Goal: Task Accomplishment & Management: Complete application form

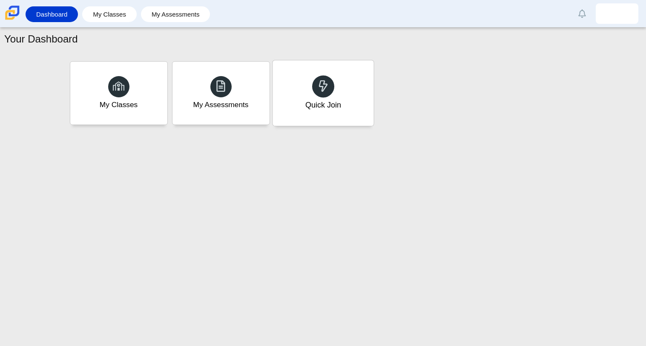
click at [306, 76] on div "Quick Join" at bounding box center [322, 93] width 101 height 66
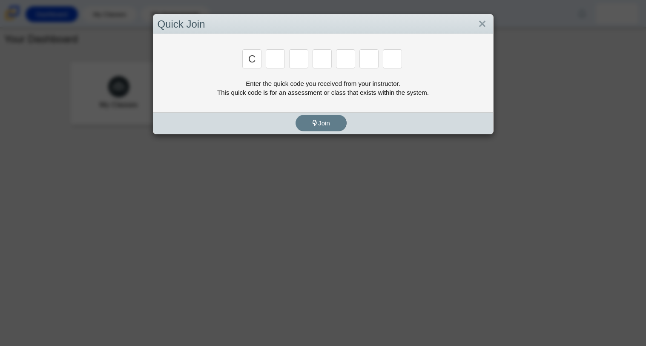
type input "c"
type input "x"
type input "h"
type input "9"
type input "m"
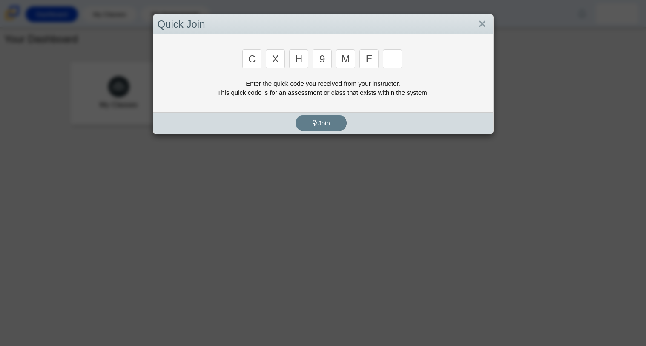
type input "e"
type input "2"
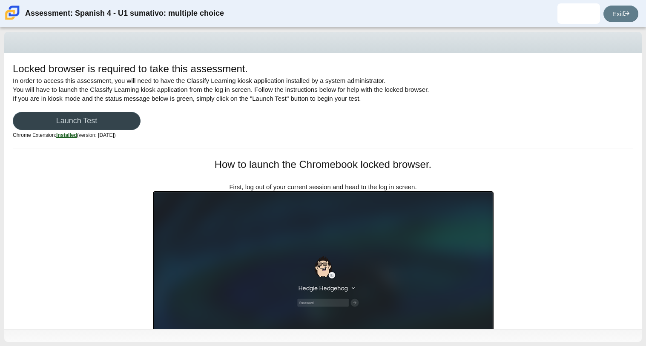
click at [28, 113] on link "Launch Test" at bounding box center [77, 121] width 128 height 18
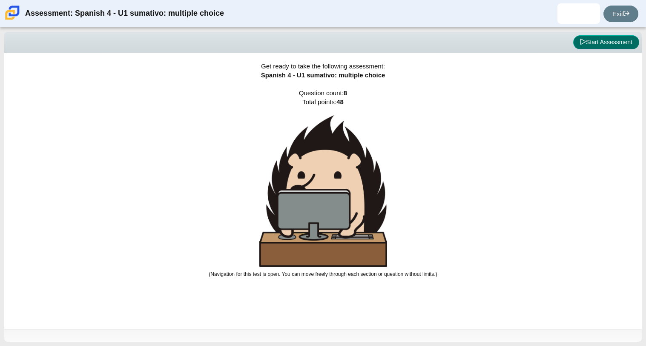
click at [588, 45] on button "Start Assessment" at bounding box center [606, 42] width 66 height 14
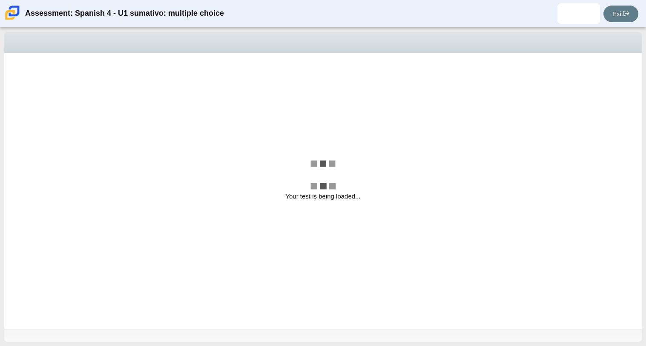
select select "a41de488-02ac-4dd5-a09b-0381ab625a77"
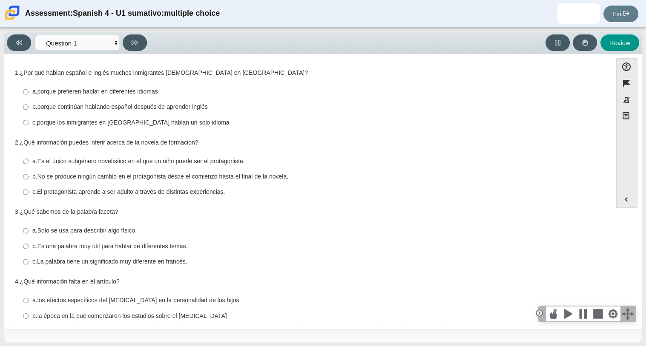
click at [112, 108] on thspan "porque continúan hablando español después de aprender inglés" at bounding box center [122, 107] width 170 height 8
click at [29, 108] on input "b. porque continúan hablando español después de aprender inglés b. porque conti…" at bounding box center [26, 107] width 6 height 15
radio input "true"
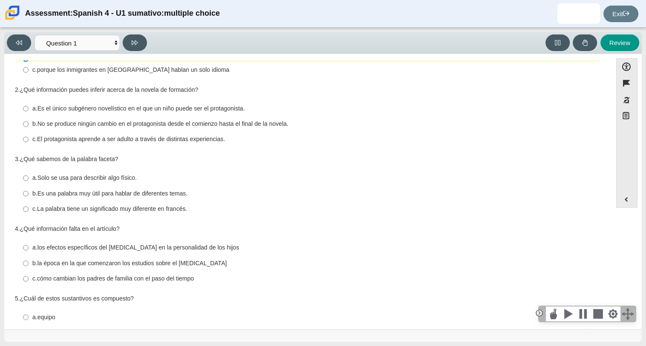
scroll to position [52, 0]
click at [90, 136] on thspan "El protagonista aprende a ser adulto a través de distintas experiencias." at bounding box center [131, 140] width 188 height 8
click at [29, 136] on input "c. El protagonista aprende a ser adulto a través de distintas experiencias. c. …" at bounding box center [26, 139] width 6 height 15
radio input "true"
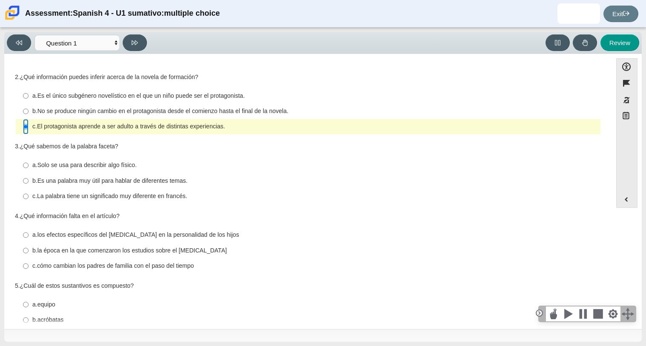
scroll to position [68, 0]
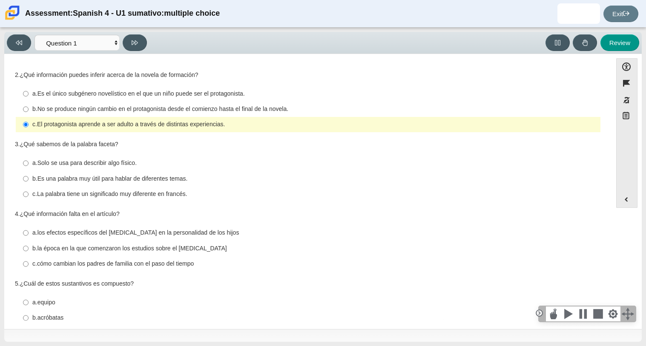
click at [55, 160] on thspan "Solo se usa para describir algo físico." at bounding box center [86, 163] width 99 height 8
click at [29, 160] on input "a. Solo se usa para describir algo físico. a. Solo se usa para describir algo f…" at bounding box center [26, 163] width 6 height 15
radio input "true"
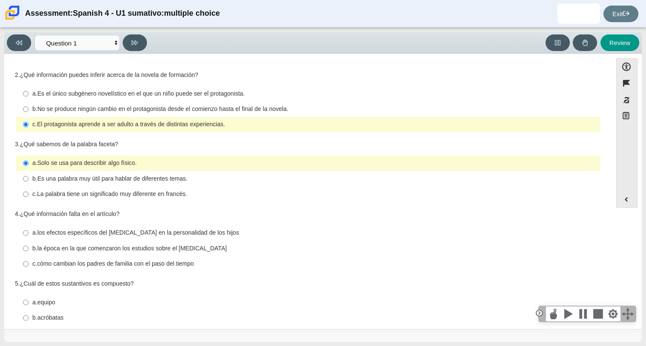
click at [65, 180] on thspan "Es una palabra muy útil para hablar de diferentes temas." at bounding box center [112, 179] width 150 height 8
click at [29, 180] on input "b. Es una palabra muy útil para hablar de diferentes temas. b. Es una palabra m…" at bounding box center [26, 178] width 6 height 15
radio input "true"
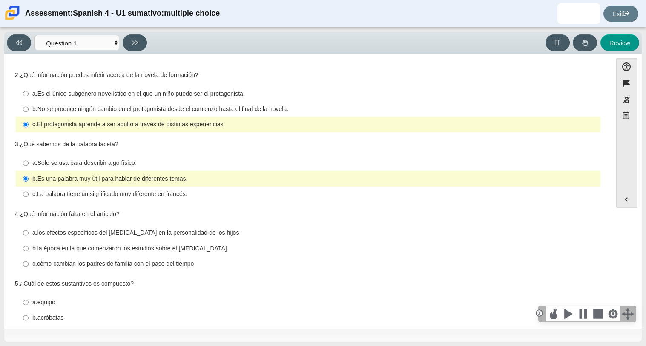
click at [124, 264] on thspan "cómo cambian los padres de familia con el paso del tiempo" at bounding box center [115, 264] width 157 height 8
click at [29, 264] on input "c. cómo cambian los padres de familia con el paso del tiempo c. cómo cambian lo…" at bounding box center [26, 264] width 6 height 15
radio input "true"
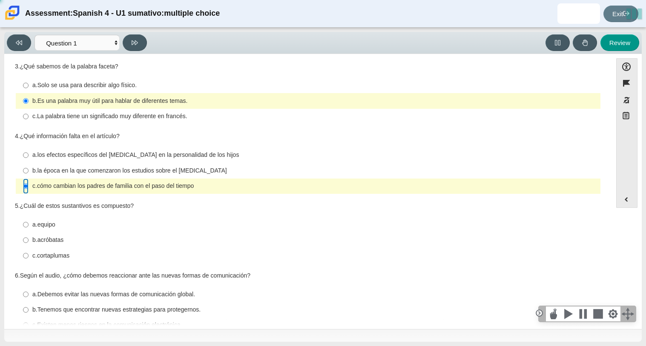
scroll to position [166, 0]
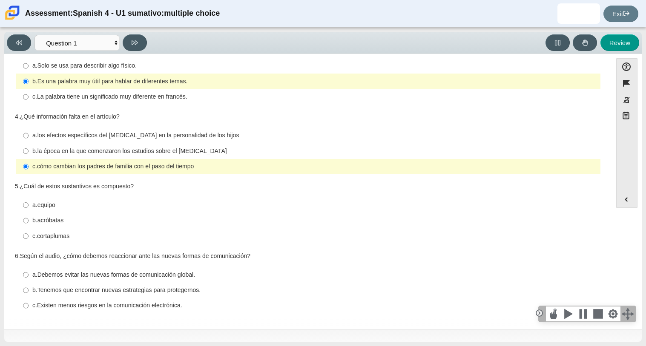
click at [81, 135] on thspan "los efectos específicos del [MEDICAL_DATA] en la personalidad de los hijos" at bounding box center [138, 136] width 202 height 8
click at [29, 135] on input "a. los efectos específicos del [MEDICAL_DATA] en la personalidad de los hijos a…" at bounding box center [26, 135] width 6 height 15
radio input "true"
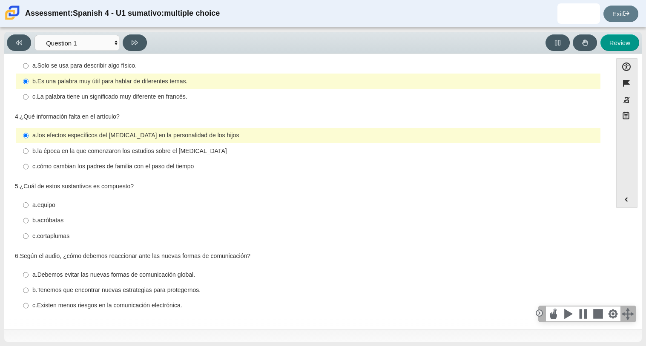
click at [51, 234] on thspan "cortaplumas" at bounding box center [53, 236] width 32 height 8
click at [29, 234] on input "c. cortaplumas c. cortaplumas" at bounding box center [26, 236] width 6 height 15
radio input "true"
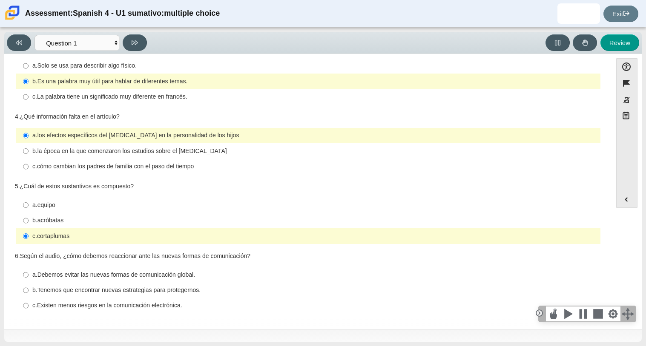
click at [99, 294] on thspan "Tenemos que encontrar nuevas estrategias para protegernos." at bounding box center [118, 290] width 163 height 8
click at [29, 294] on input "b. Tenemos que encontrar nuevas estrategias para protegernos. b. Tenemos que en…" at bounding box center [26, 290] width 6 height 15
radio input "true"
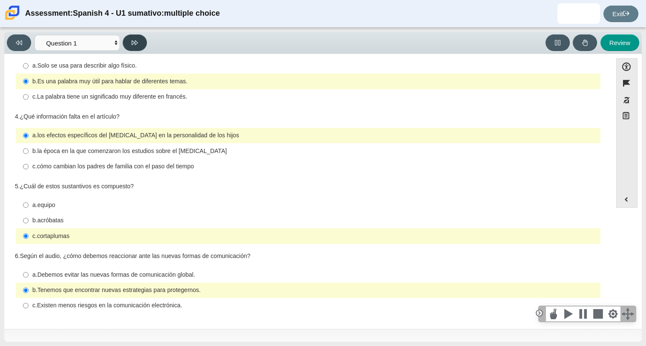
click at [137, 37] on button at bounding box center [135, 42] width 24 height 17
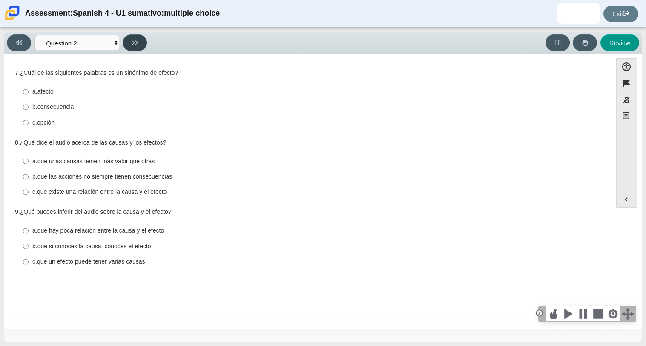
click at [137, 37] on button at bounding box center [135, 42] width 24 height 17
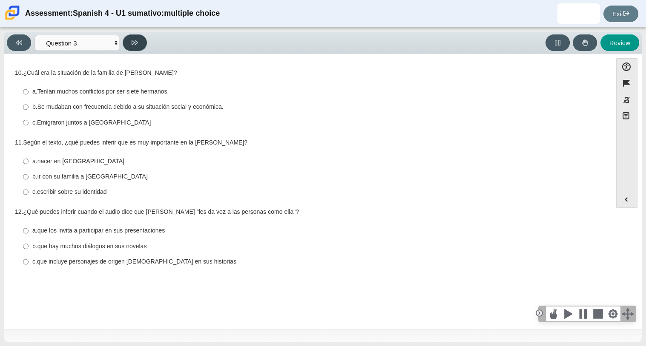
click at [137, 37] on button at bounding box center [135, 42] width 24 height 17
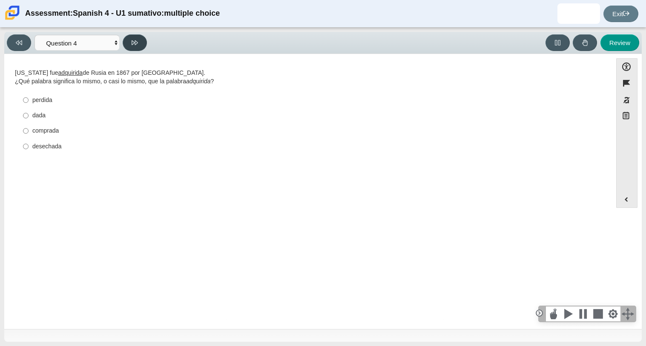
click at [137, 38] on button at bounding box center [135, 42] width 24 height 17
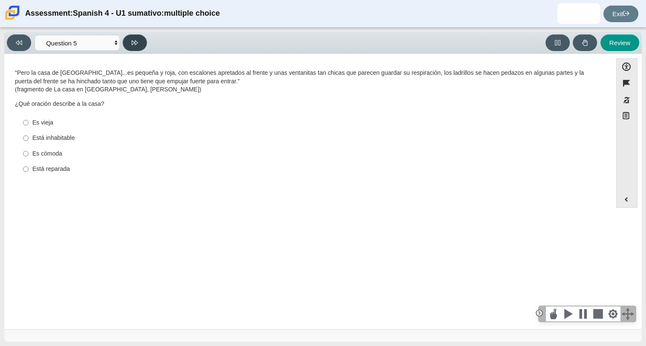
click at [137, 38] on button at bounding box center [135, 42] width 24 height 17
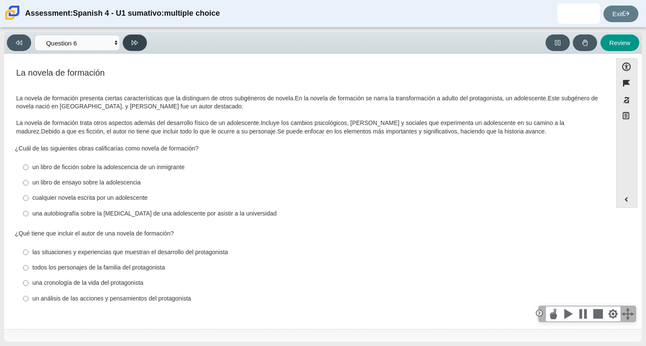
click at [135, 38] on button at bounding box center [135, 42] width 24 height 17
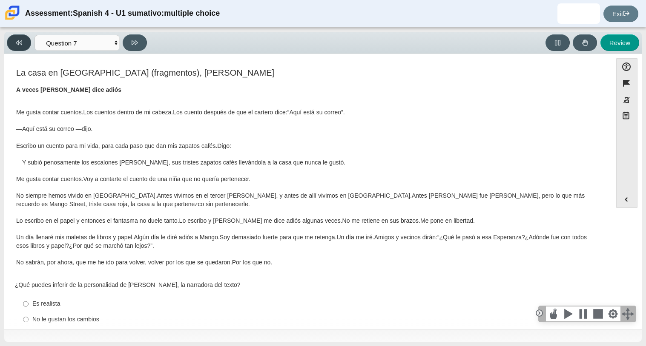
click at [20, 42] on icon at bounding box center [19, 43] width 6 height 6
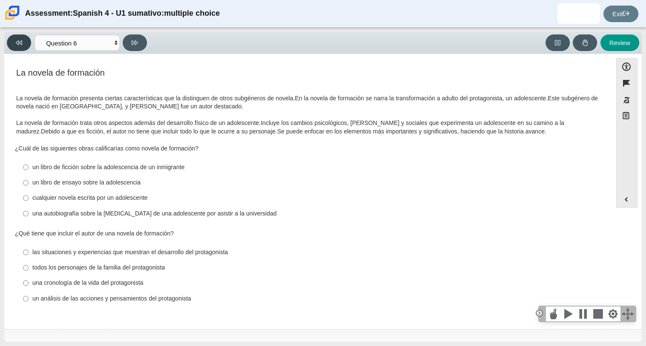
click at [20, 42] on icon at bounding box center [19, 43] width 6 height 6
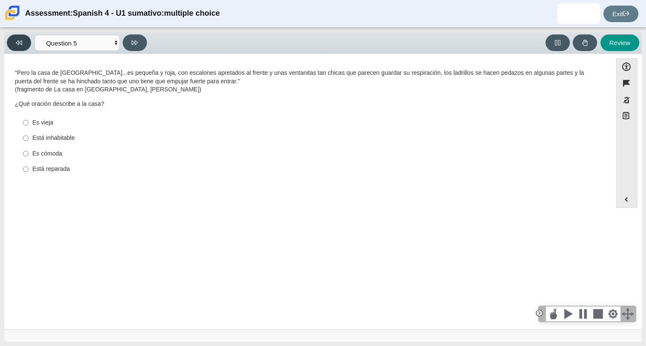
click at [20, 42] on icon at bounding box center [19, 43] width 6 height 6
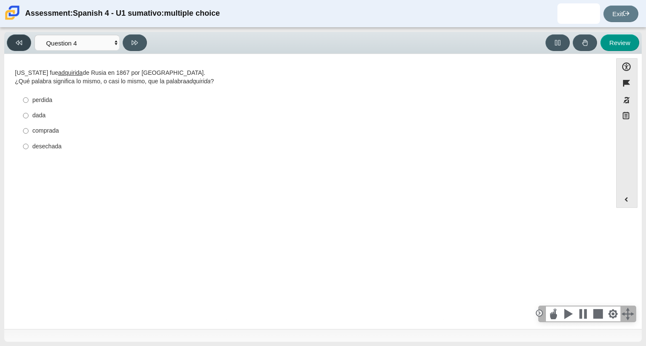
click at [20, 42] on icon at bounding box center [19, 43] width 6 height 6
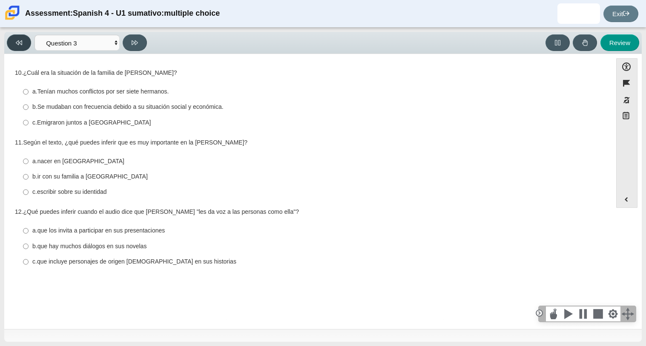
click at [20, 42] on icon at bounding box center [19, 43] width 6 height 6
select select "f076714a-6747-478e-936f-d582d2f603d1"
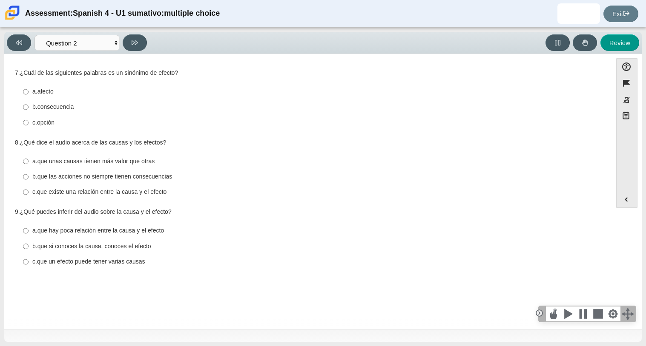
click at [46, 88] on thspan "afecto" at bounding box center [45, 92] width 16 height 8
click at [29, 88] on input "a. afecto a. afecto" at bounding box center [26, 91] width 6 height 15
radio input "true"
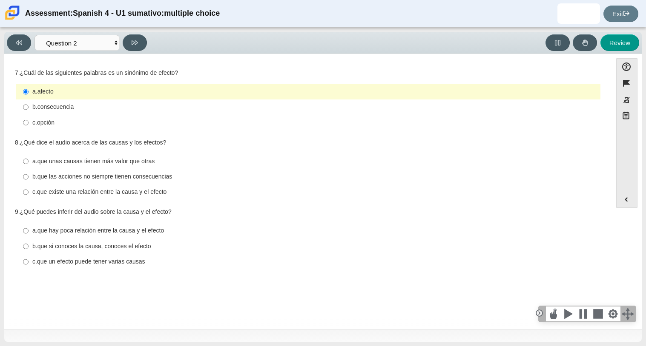
click at [102, 199] on label "c. que existe una relación entre la causa y el efecto c. que existe una relació…" at bounding box center [308, 192] width 583 height 15
click at [29, 199] on input "c. que existe una relación entre la causa y el efecto c. que existe una relació…" at bounding box center [26, 192] width 6 height 15
radio input "true"
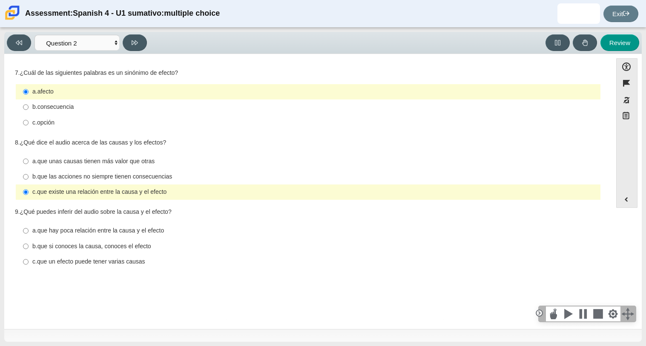
click at [120, 250] on thspan "que si conoces la causa, conoces el efecto" at bounding box center [94, 247] width 114 height 8
click at [29, 250] on input "b. que si conoces la causa, conoces el efecto b. que si conoces la causa, conoc…" at bounding box center [26, 246] width 6 height 15
radio input "true"
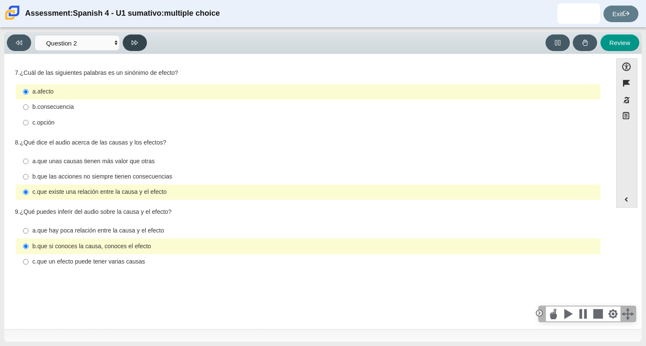
click at [132, 40] on icon at bounding box center [135, 43] width 6 height 6
select select "955d698b-f94a-4dc0-b255-03112f50ff9e"
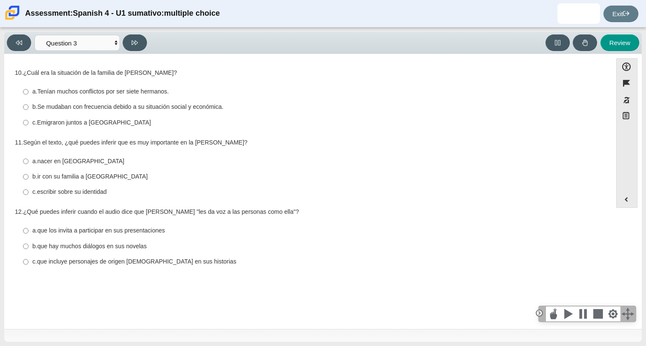
click at [119, 104] on thspan "Se mudaban con frecuencia debido a su situación social y económica." at bounding box center [130, 107] width 186 height 8
click at [29, 104] on input "b. Se mudaban con frecuencia debido a su situación social y económica. b. Se mu…" at bounding box center [26, 107] width 6 height 15
radio input "true"
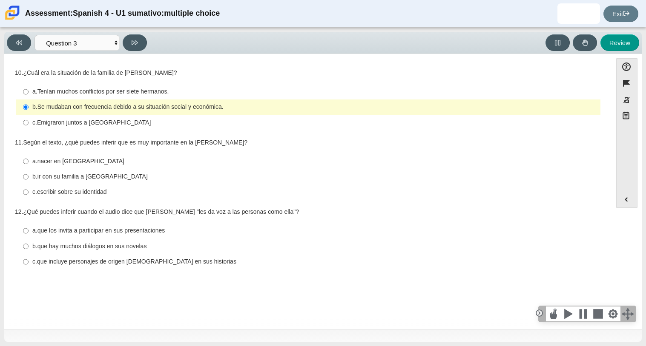
click at [106, 193] on thspan "escribir sobre su identidad" at bounding box center [72, 192] width 70 height 8
click at [29, 193] on input "c. escribir sobre su identidad c. escribir sobre su identidad" at bounding box center [26, 192] width 6 height 15
radio input "true"
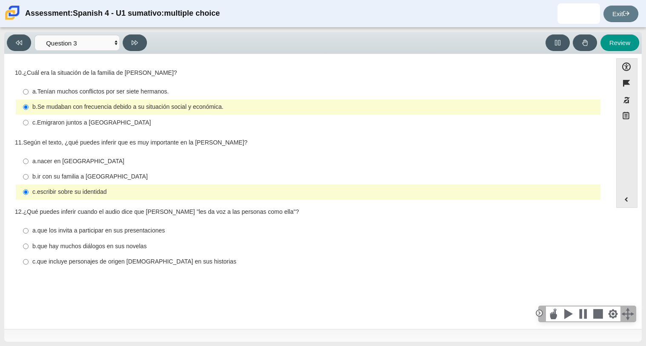
click at [132, 231] on thspan "que los invita a participar en sus presentaciones" at bounding box center [101, 231] width 128 height 8
click at [29, 231] on input "a. que los invita a participar en sus presentaciones a. que los invita a partic…" at bounding box center [26, 230] width 6 height 15
radio input "true"
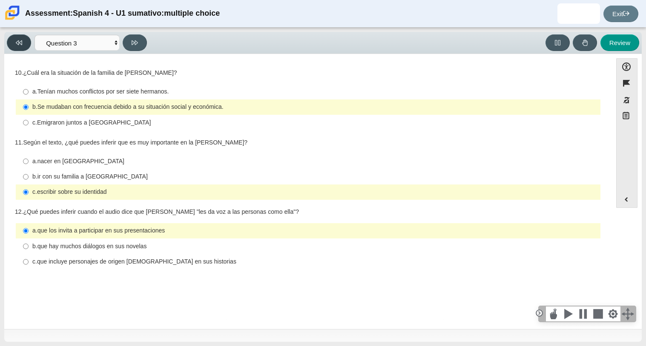
click at [24, 42] on button at bounding box center [19, 42] width 24 height 17
select select "f076714a-6747-478e-936f-d582d2f603d1"
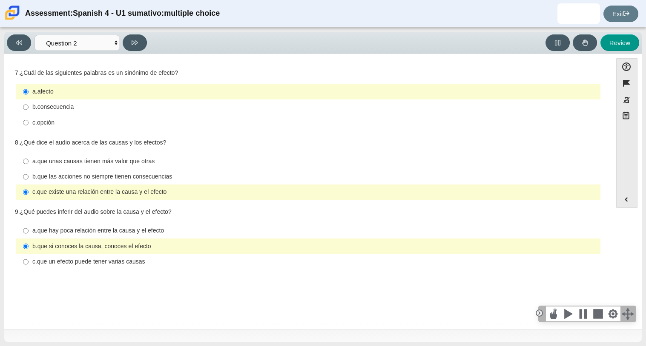
click at [117, 258] on label "c. que un efecto puede tener varias causas c. que un efecto puede tener varias …" at bounding box center [308, 262] width 583 height 15
click at [29, 258] on input "c. que un efecto puede tener varias causas c. que un efecto puede tener varias …" at bounding box center [26, 262] width 6 height 15
radio input "true"
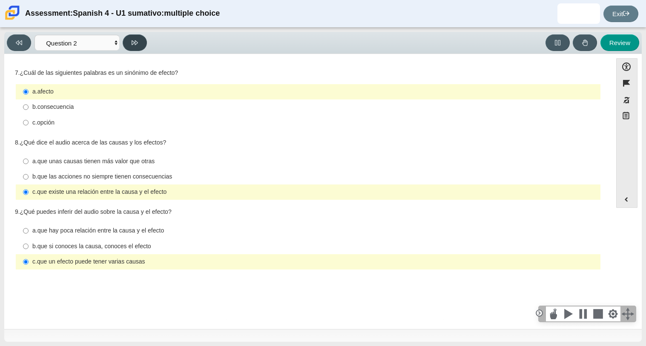
click at [134, 40] on icon at bounding box center [135, 43] width 6 height 6
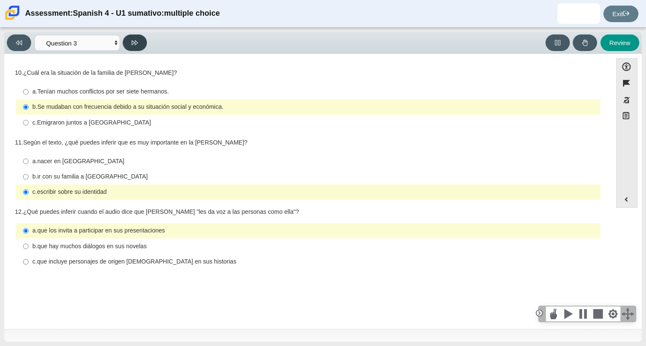
click at [134, 40] on icon at bounding box center [135, 43] width 6 height 6
select select "390cf710-00ed-41bc-9fa6-d48920198324"
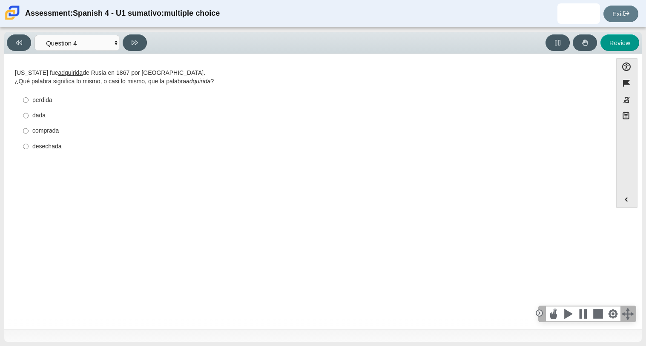
click at [49, 136] on label "comprada comprada" at bounding box center [308, 130] width 583 height 15
click at [29, 136] on input "comprada comprada" at bounding box center [26, 130] width 6 height 15
radio input "true"
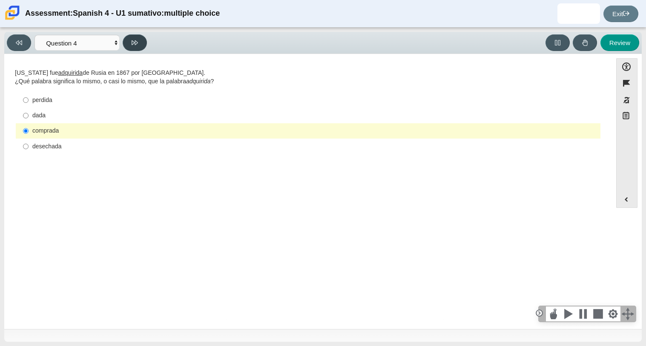
click at [141, 41] on button at bounding box center [135, 42] width 24 height 17
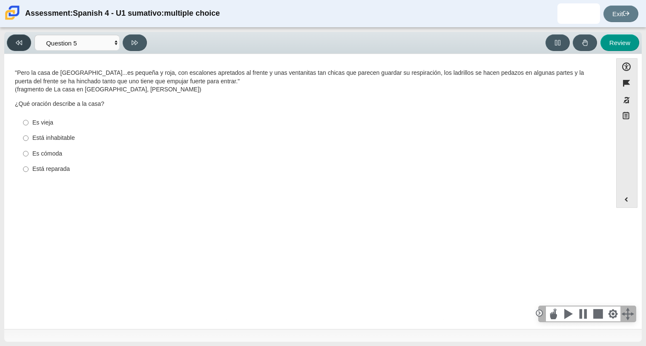
click at [13, 45] on button at bounding box center [19, 42] width 24 height 17
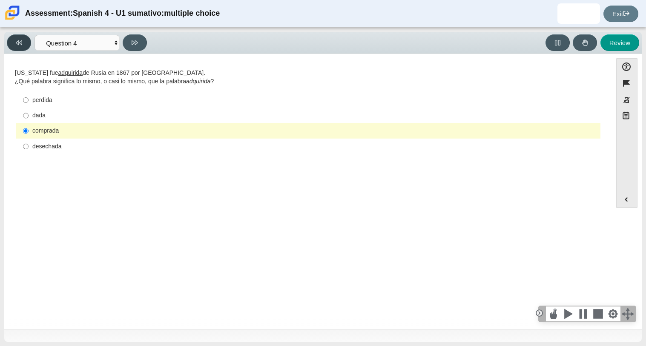
click at [13, 45] on button at bounding box center [19, 42] width 24 height 17
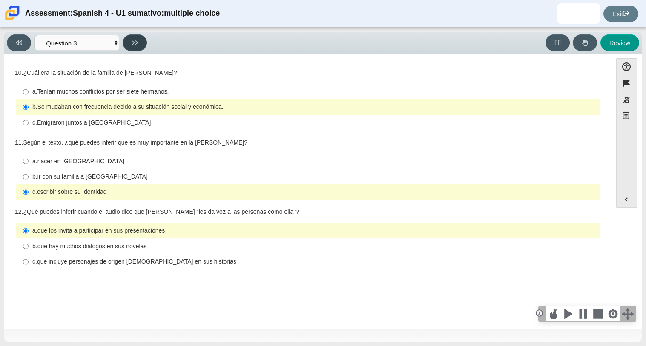
click at [133, 35] on button at bounding box center [135, 42] width 24 height 17
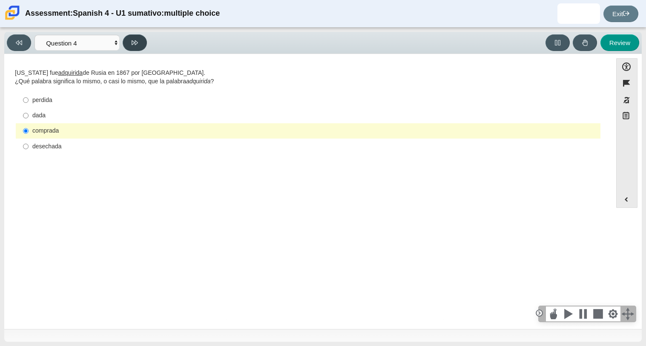
click at [133, 40] on icon at bounding box center [135, 43] width 6 height 6
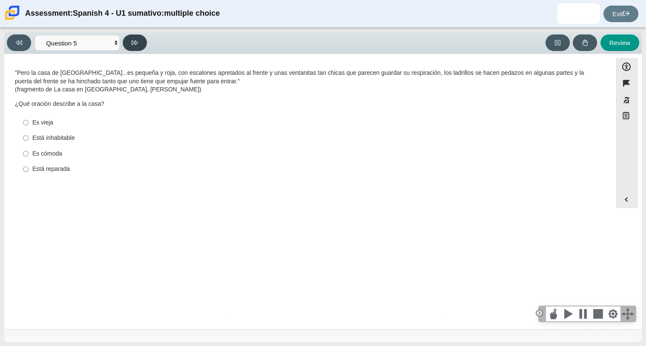
click at [133, 40] on icon at bounding box center [135, 43] width 6 height 6
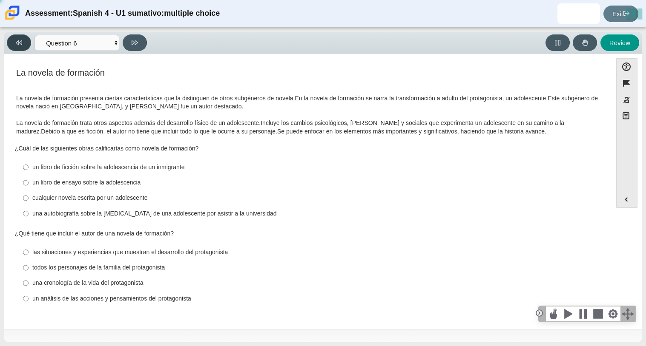
click at [26, 39] on button at bounding box center [19, 42] width 24 height 17
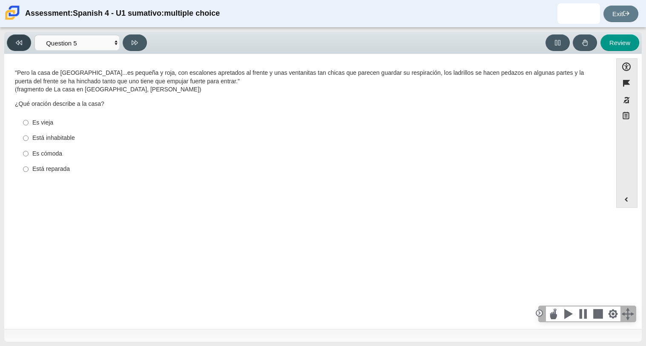
click at [26, 39] on button at bounding box center [19, 42] width 24 height 17
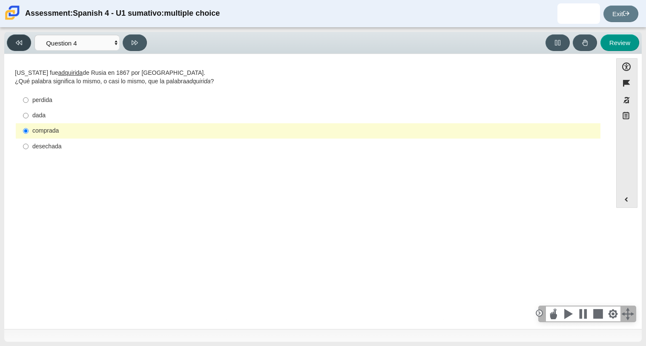
click at [26, 39] on button at bounding box center [19, 42] width 24 height 17
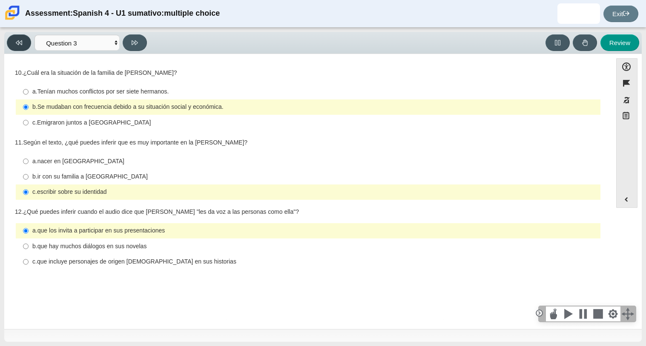
click at [26, 40] on button at bounding box center [19, 42] width 24 height 17
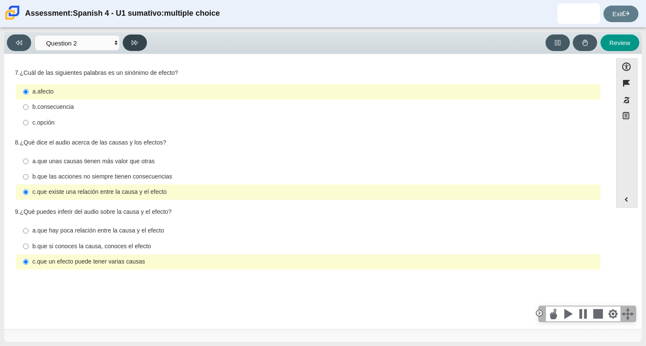
click at [137, 43] on icon at bounding box center [135, 42] width 6 height 5
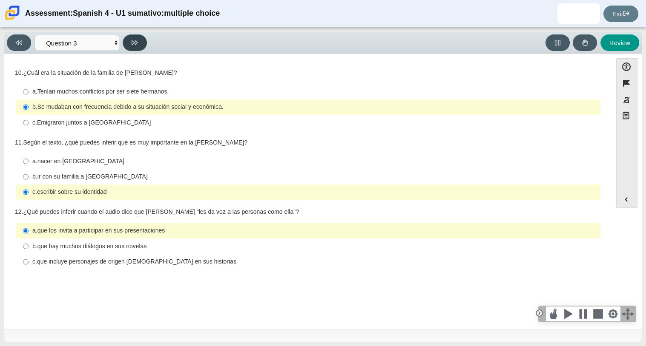
click at [137, 43] on icon at bounding box center [135, 42] width 6 height 5
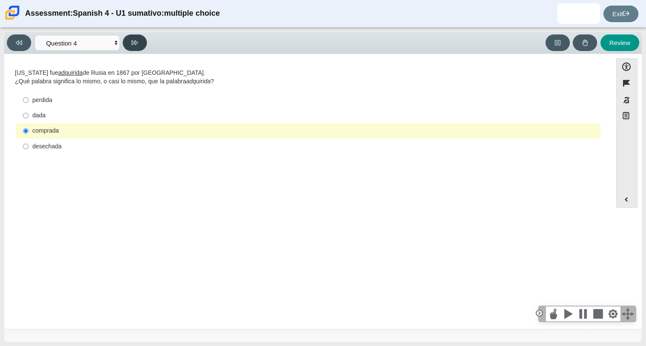
click at [145, 39] on button at bounding box center [135, 42] width 24 height 17
select select "de5bc71e-117a-4bdd-886d-d95d03d193af"
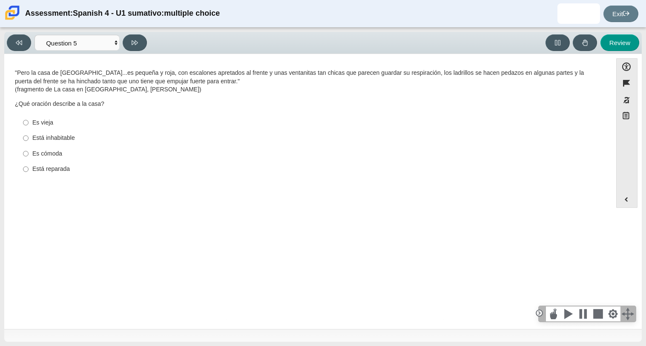
click at [41, 123] on div "Es vieja" at bounding box center [314, 123] width 564 height 9
click at [29, 123] on input "Es vieja Es vieja" at bounding box center [26, 122] width 6 height 15
radio input "true"
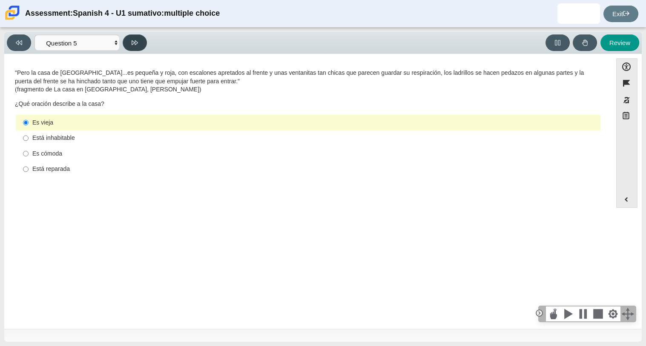
click at [140, 38] on button at bounding box center [135, 42] width 24 height 17
select select "ad9780d8-5edb-414e-87ea-0bcd5a75287a"
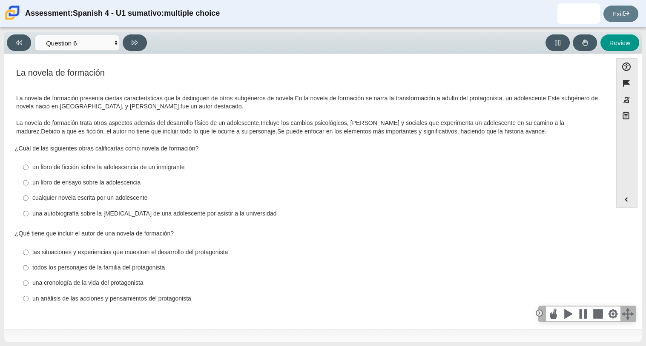
click at [154, 215] on div "una autobiografía sobre la [MEDICAL_DATA] de una adolescente por asistir a la u…" at bounding box center [314, 214] width 564 height 9
click at [29, 215] on input "una autobiografía sobre la [MEDICAL_DATA] de una adolescente por asistir a la u…" at bounding box center [26, 213] width 6 height 15
radio input "true"
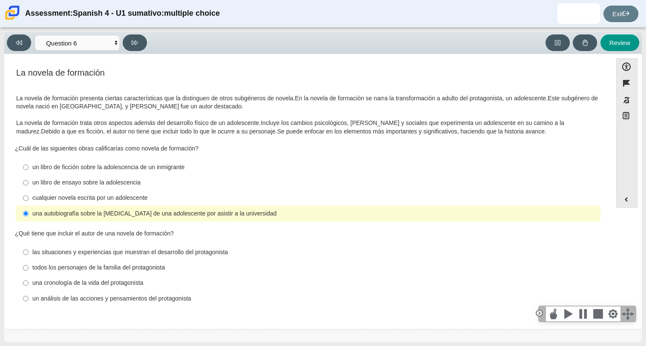
click at [157, 256] on div "las situaciones y experiencias que muestran el desarrollo del protagonista" at bounding box center [314, 253] width 564 height 9
click at [29, 256] on input "las situaciones y experiencias que muestran el desarrollo del protagonista las …" at bounding box center [26, 252] width 6 height 15
radio input "true"
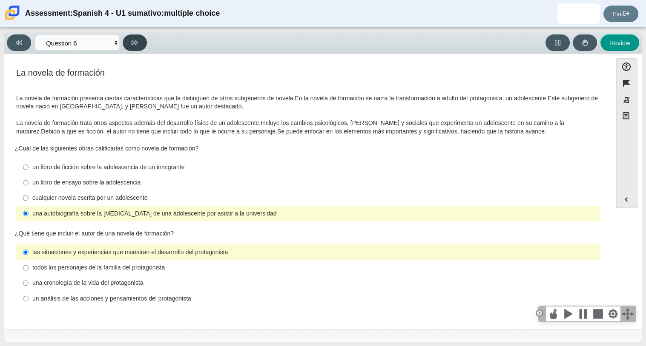
click at [140, 37] on button at bounding box center [135, 42] width 24 height 17
select select "6168cc92-63b6-45d3-a929-0b9cba560165"
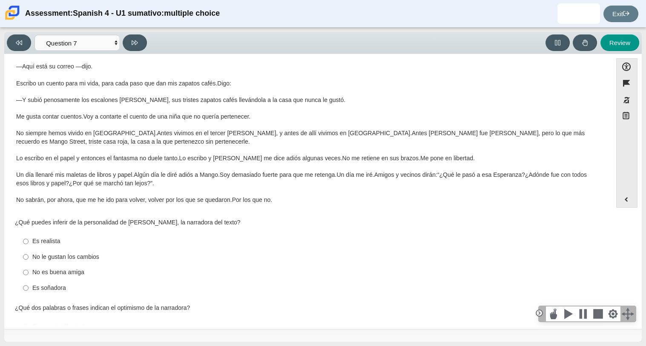
scroll to position [65, 0]
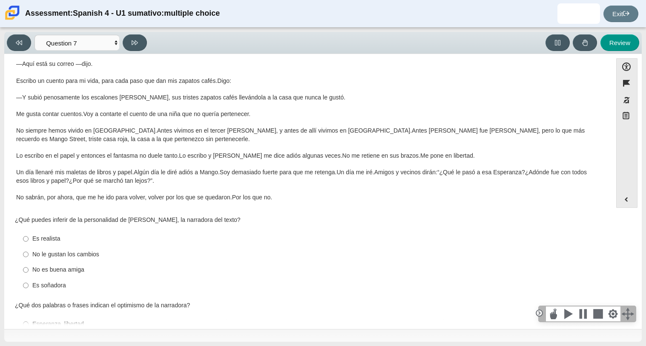
click at [56, 285] on div "Es soñadora" at bounding box center [314, 286] width 564 height 9
click at [29, 285] on input "Es soñadora Es soñadora" at bounding box center [26, 285] width 6 height 15
radio input "true"
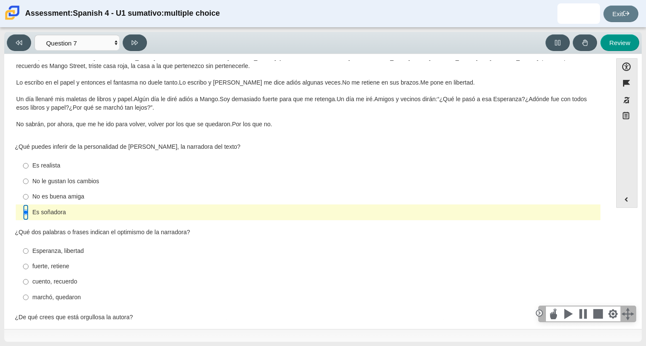
scroll to position [139, 0]
click at [81, 252] on div "Esperanza, libertad" at bounding box center [314, 251] width 564 height 9
click at [29, 252] on input "Esperanza, libertad Esperanza, libertad" at bounding box center [26, 250] width 6 height 15
radio input "true"
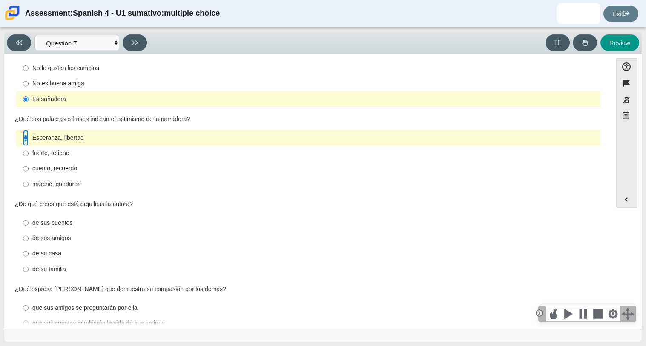
scroll to position [250, 0]
click at [63, 224] on div "de sus cuentos" at bounding box center [314, 224] width 564 height 9
click at [29, 224] on input "de sus cuentos de sus cuentos" at bounding box center [26, 224] width 6 height 15
radio input "true"
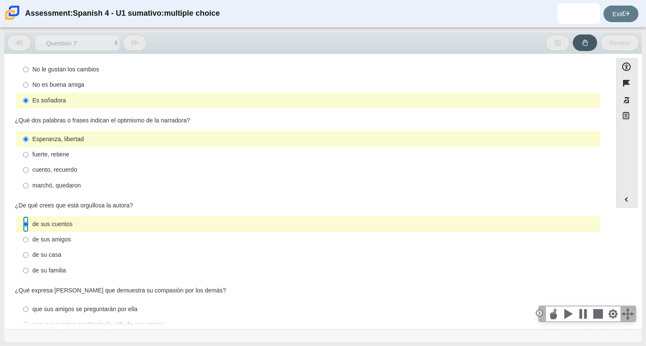
scroll to position [301, 0]
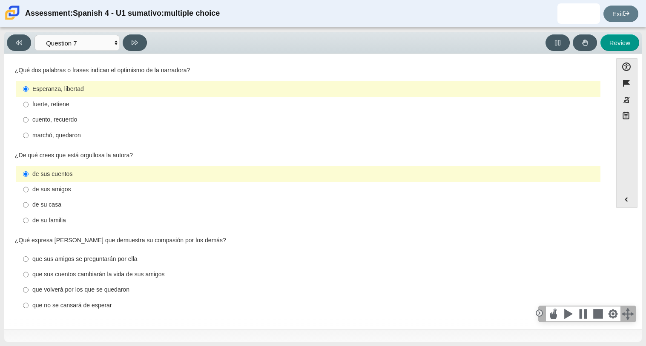
click at [89, 295] on label "que volverá por los que se quedaron que volverá por los que se quedaron" at bounding box center [308, 290] width 583 height 15
click at [29, 295] on input "que volverá por los que se quedaron que volverá por los que se quedaron" at bounding box center [26, 290] width 6 height 15
radio input "true"
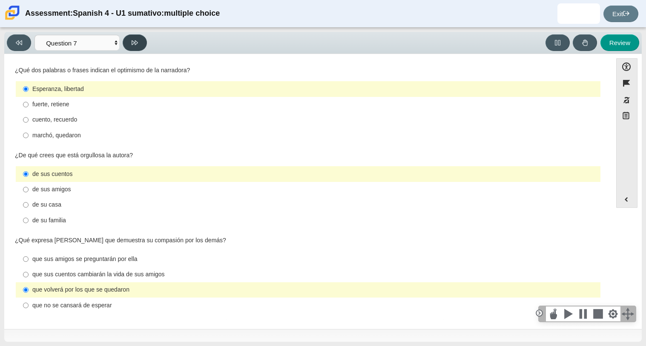
click at [137, 44] on icon at bounding box center [135, 43] width 6 height 6
select select "98fe3b59-0d4b-482f-94e6-cc4dee5e60d3"
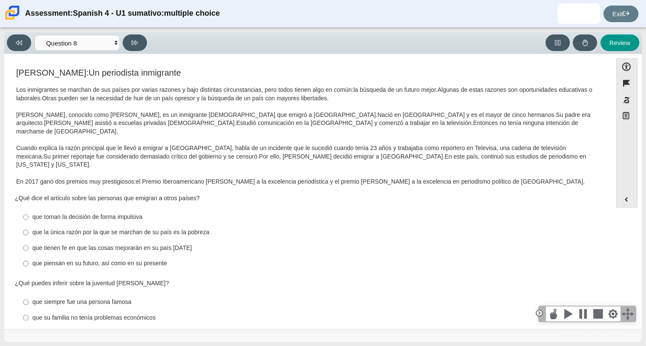
click at [154, 260] on div "que piensan en su futuro, así como en su presente" at bounding box center [314, 264] width 564 height 9
click at [29, 256] on input "que piensan en su futuro, así como en su presente que piensan en su futuro, así…" at bounding box center [26, 263] width 6 height 15
radio input "true"
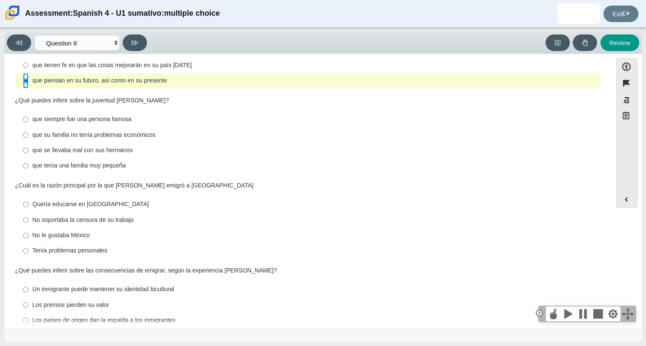
scroll to position [86, 0]
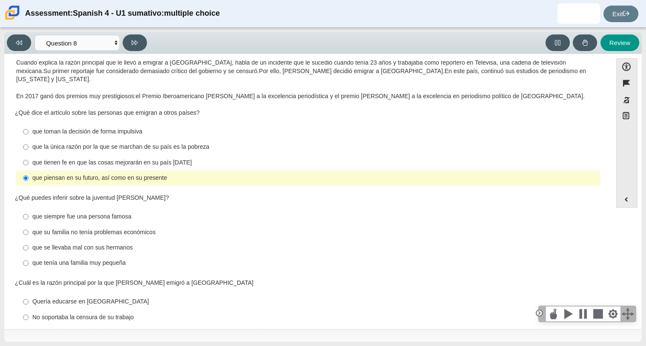
click at [130, 229] on div "que su familia no tenía problemas económicos" at bounding box center [314, 233] width 564 height 9
click at [29, 225] on input "que su familia no tenía problemas económicos que su familia no tenía problemas …" at bounding box center [26, 232] width 6 height 15
radio input "true"
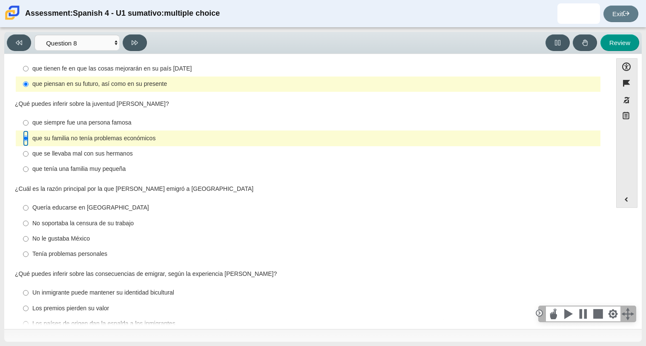
scroll to position [180, 0]
click at [123, 219] on div "No soportaba la censura de su trabajo" at bounding box center [314, 223] width 564 height 9
click at [29, 215] on input "No soportaba la censura de su trabajo No soportaba la censura de su trabajo" at bounding box center [26, 222] width 6 height 15
radio input "true"
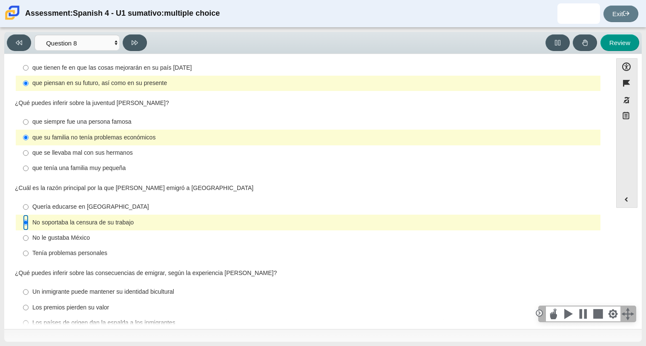
scroll to position [197, 0]
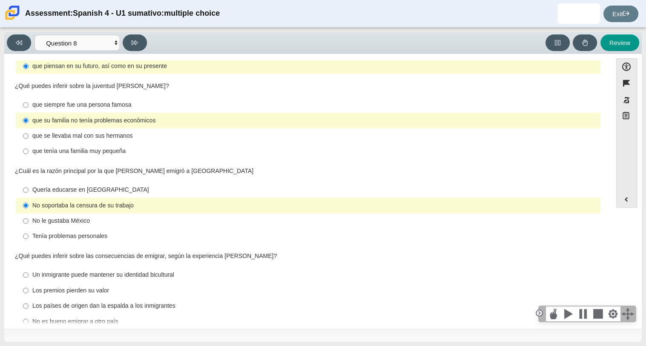
click at [121, 271] on div "Un inmigrante puede mantener su identidad bicultural" at bounding box center [314, 275] width 564 height 9
click at [29, 268] on input "Un inmigrante puede mantener su identidad bicultural Un inmigrante puede manten…" at bounding box center [26, 275] width 6 height 15
radio input "true"
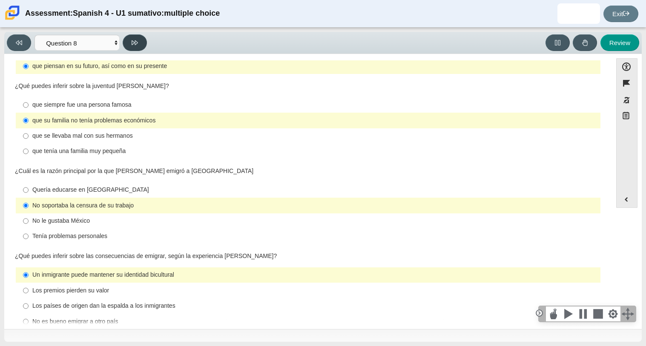
click at [125, 40] on button at bounding box center [135, 42] width 24 height 17
select select "review"
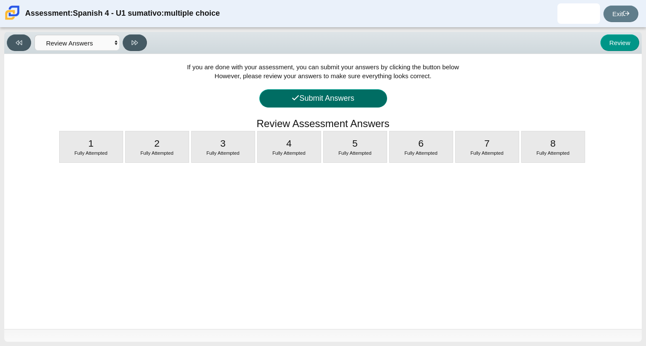
click at [374, 98] on button "Submit Answers" at bounding box center [323, 98] width 128 height 18
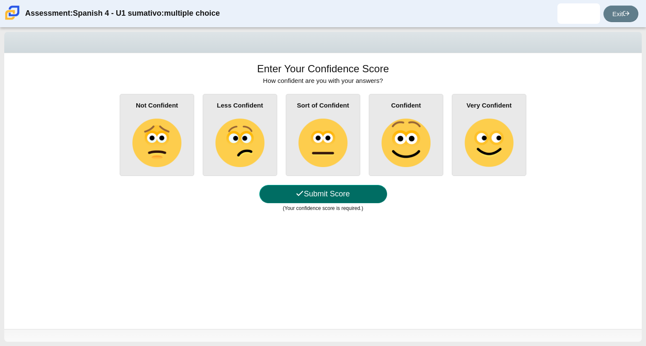
click at [352, 198] on button "Submit Score" at bounding box center [323, 194] width 128 height 18
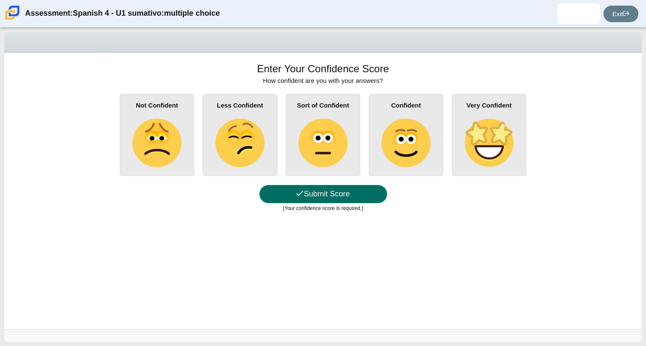
click at [352, 198] on button "Submit Score" at bounding box center [323, 194] width 128 height 18
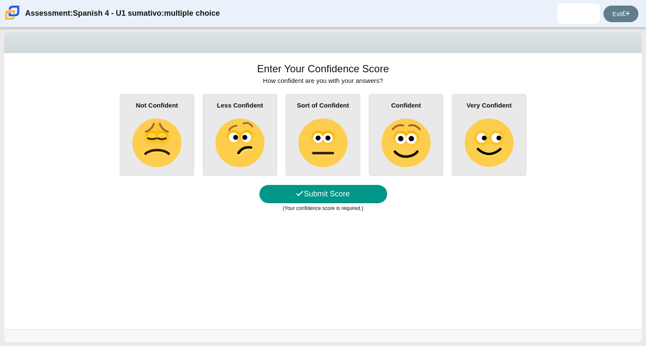
click at [324, 137] on img at bounding box center [322, 143] width 49 height 49
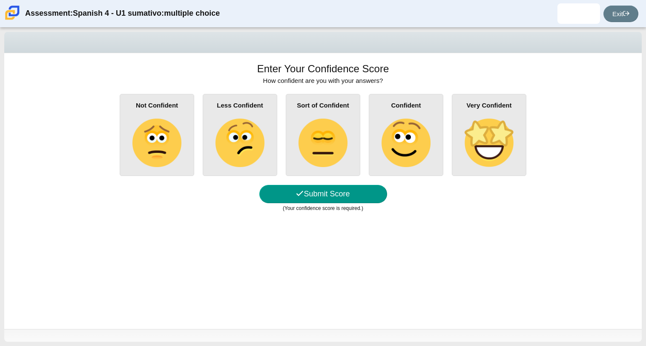
click at [0, 0] on input "Sort of Confident" at bounding box center [0, 0] width 0 height 0
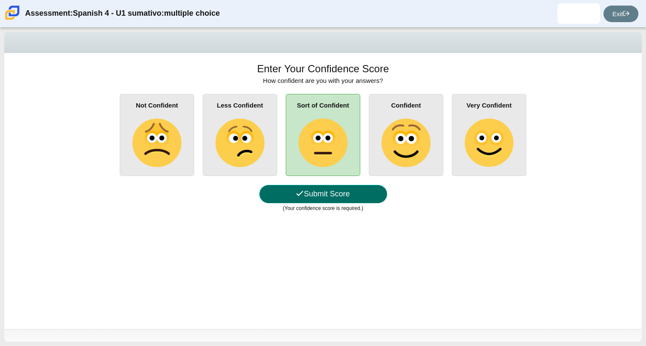
click at [321, 192] on button "Submit Score" at bounding box center [323, 194] width 128 height 18
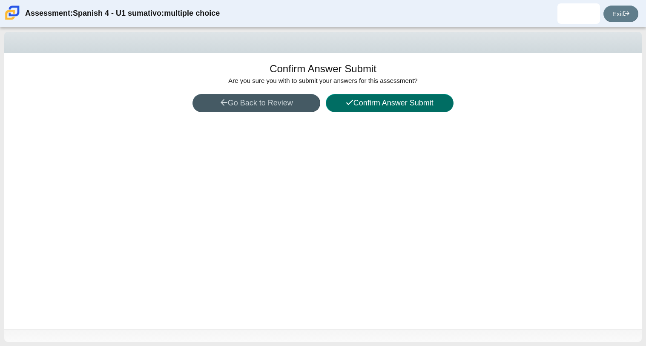
click at [385, 103] on button "Confirm Answer Submit" at bounding box center [390, 103] width 128 height 18
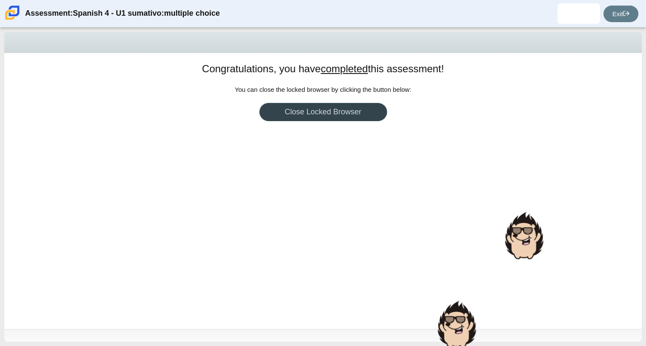
click at [367, 110] on link "Close Locked Browser" at bounding box center [323, 112] width 128 height 18
